Goal: Navigation & Orientation: Find specific page/section

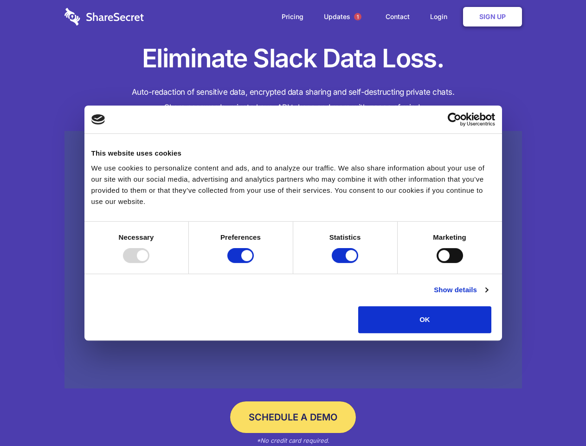
click at [149, 263] on div at bounding box center [136, 255] width 26 height 15
click at [254, 263] on input "Preferences" at bounding box center [240, 255] width 26 height 15
checkbox input "false"
click at [346, 263] on input "Statistics" at bounding box center [345, 255] width 26 height 15
checkbox input "false"
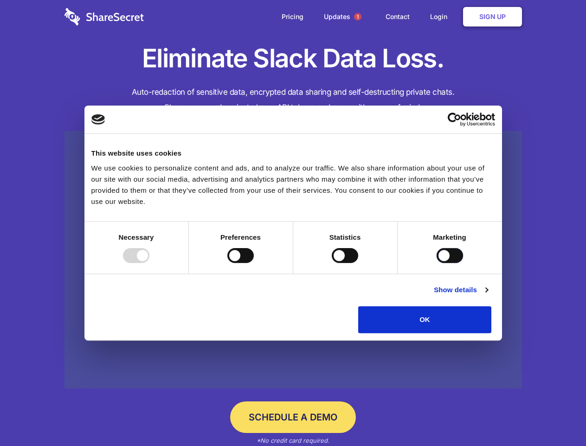
click at [437, 263] on input "Marketing" at bounding box center [450, 255] width 26 height 15
checkbox input "true"
click at [488, 295] on link "Show details" at bounding box center [461, 289] width 54 height 11
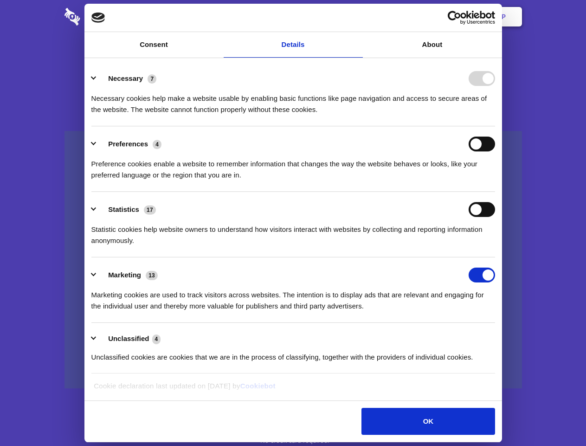
click at [495, 126] on li "Necessary 7 Necessary cookies help make a website usable by enabling basic func…" at bounding box center [293, 93] width 404 height 65
click at [357, 17] on span "1" at bounding box center [357, 16] width 7 height 7
